Goal: Task Accomplishment & Management: Use online tool/utility

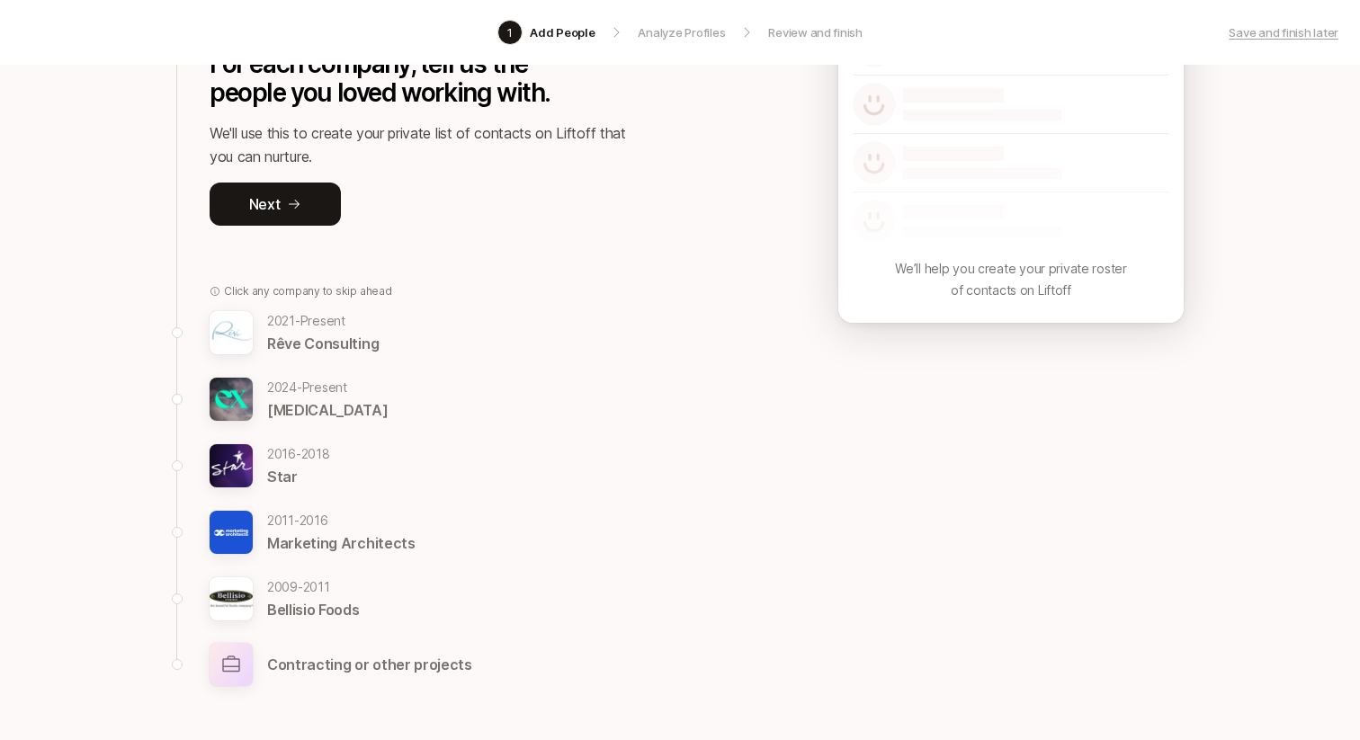
click at [330, 328] on p "2021 - Present" at bounding box center [323, 321] width 112 height 22
